Goal: Task Accomplishment & Management: Use online tool/utility

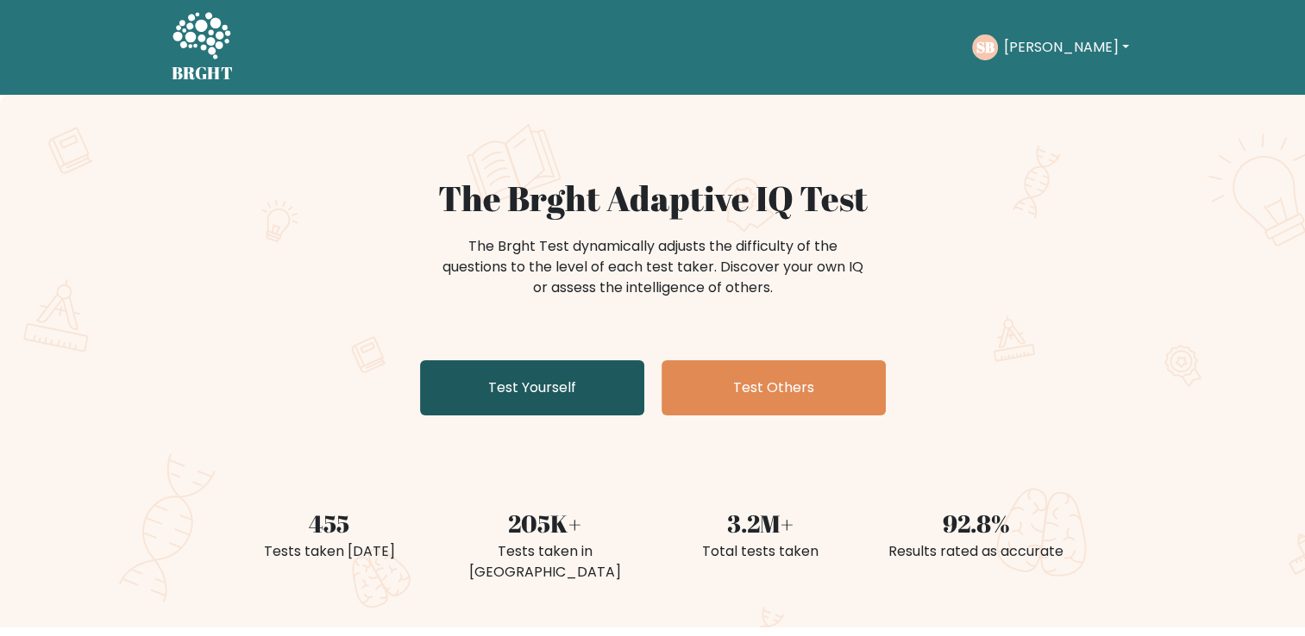
click at [618, 402] on link "Test Yourself" at bounding box center [532, 387] width 224 height 55
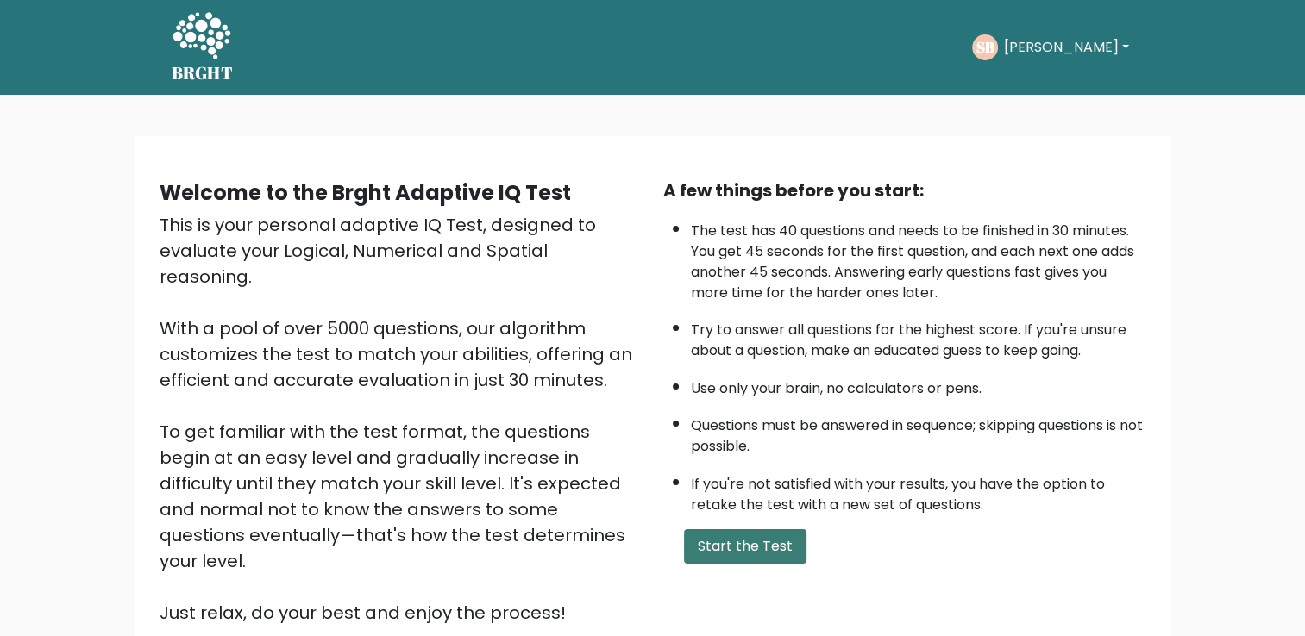
click at [776, 544] on button "Start the Test" at bounding box center [745, 547] width 122 height 34
click at [1214, 53] on nav "BRGHT BRGHT Take the test SB Sarah Dashboard Profile Settings Logout Dashboard …" at bounding box center [652, 47] width 1305 height 95
click at [736, 549] on button "Start the Test" at bounding box center [745, 547] width 122 height 34
